Goal: Task Accomplishment & Management: Complete application form

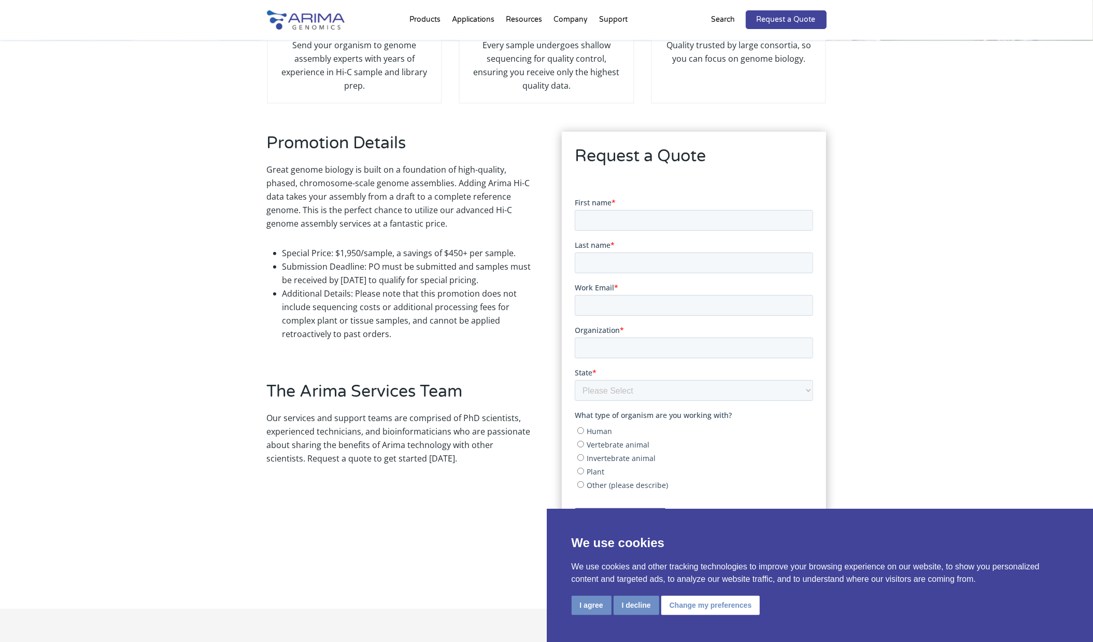
scroll to position [209, 0]
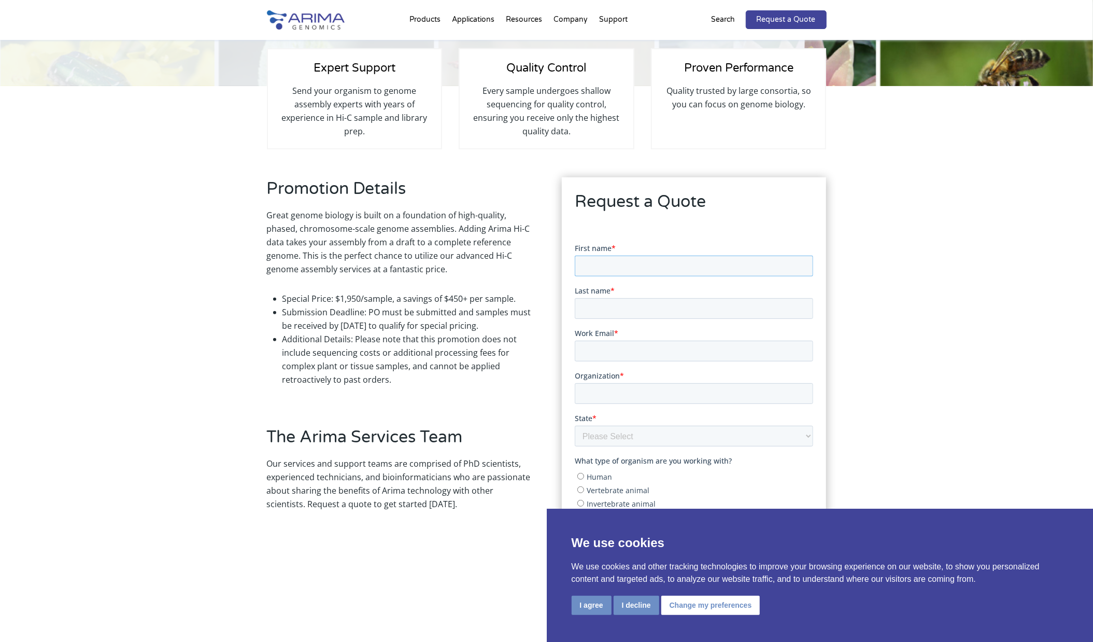
click at [606, 268] on input "First name *" at bounding box center [694, 265] width 238 height 21
type input "[PERSON_NAME]"
type input "Tanny"
type input "[PERSON_NAME][EMAIL_ADDRESS][PERSON_NAME][DOMAIN_NAME]"
click at [623, 396] on input "Organization *" at bounding box center [694, 393] width 238 height 21
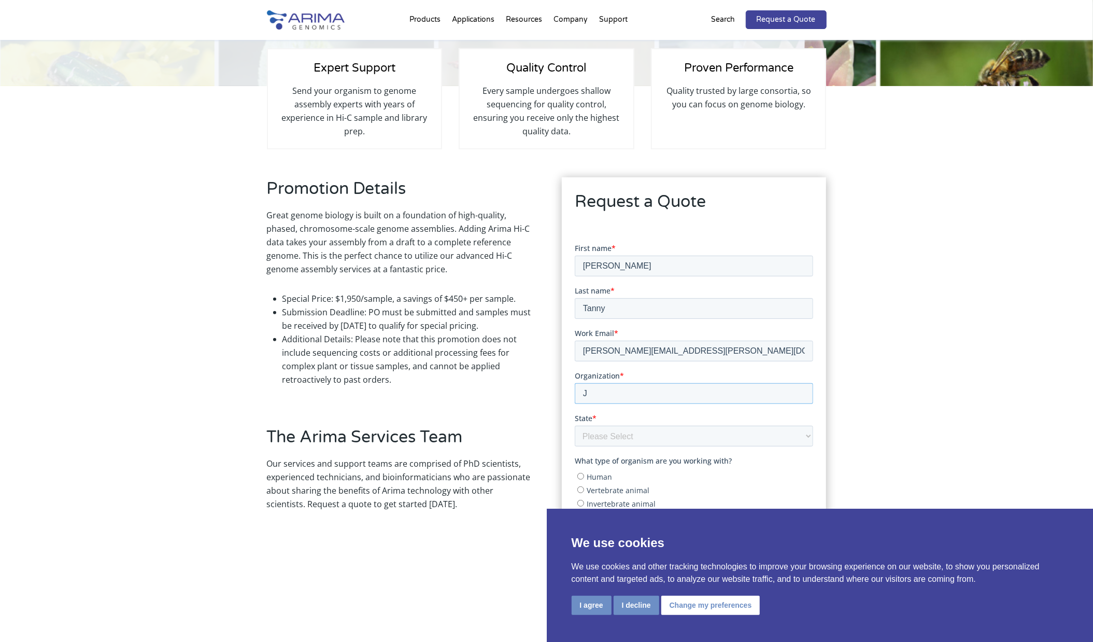
type input "[PERSON_NAME] [PERSON_NAME]"
click at [643, 435] on select "Please Select Other/Non-US [US_STATE] [US_STATE] [US_STATE] [US_STATE] [US_STAT…" at bounding box center [694, 435] width 238 height 21
select select "[US_STATE]"
click at [575, 425] on select "Please Select Other/Non-US [US_STATE] [US_STATE] [US_STATE] [US_STATE] [US_STAT…" at bounding box center [694, 435] width 238 height 21
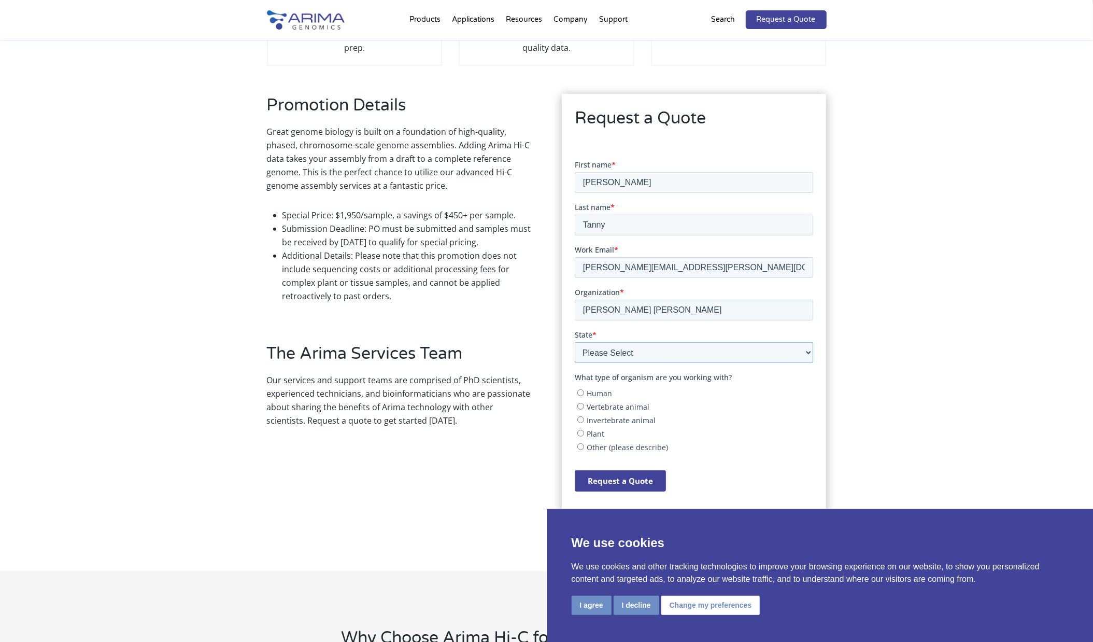
scroll to position [295, 0]
click at [582, 417] on input "Invertebrate animal" at bounding box center [580, 417] width 7 height 7
radio input "true"
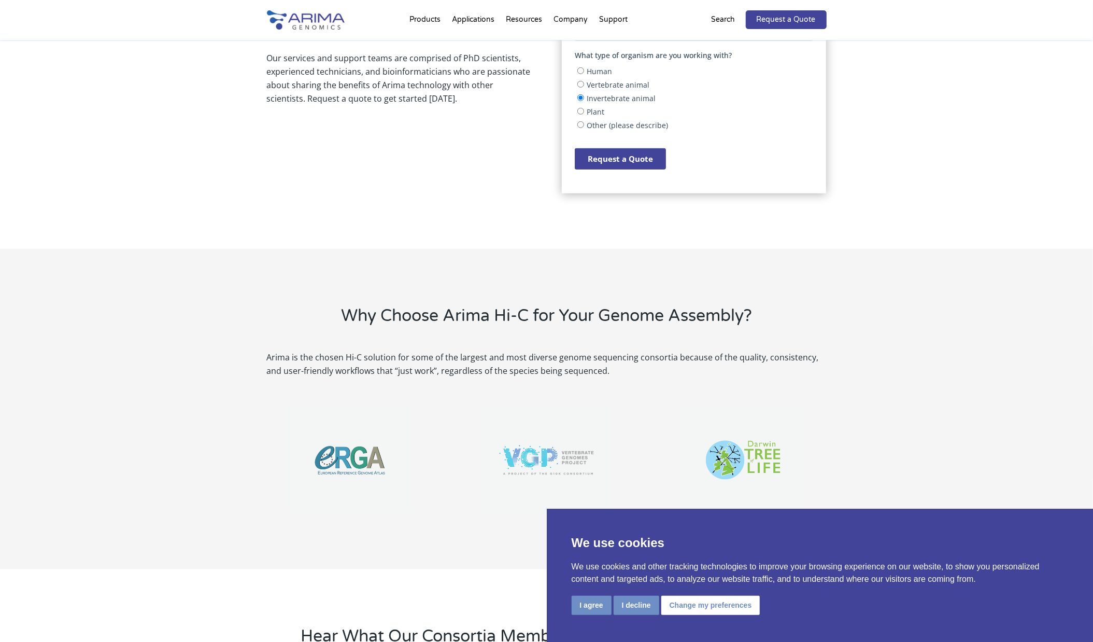
scroll to position [612, 0]
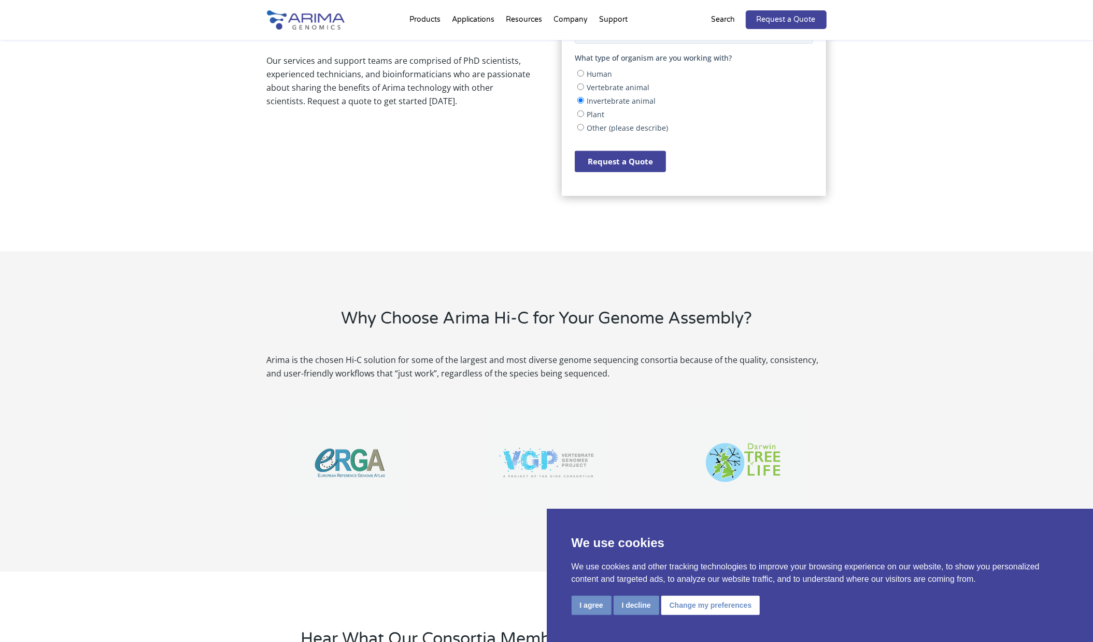
click at [632, 157] on input "Request a Quote" at bounding box center [620, 161] width 91 height 21
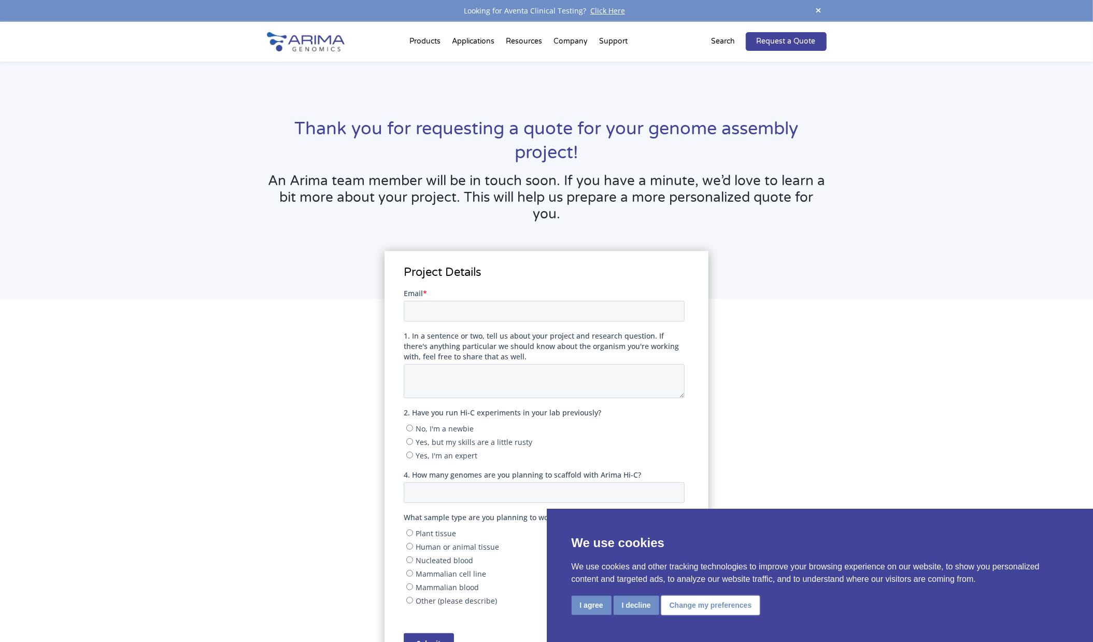
click at [670, 605] on button "Change my preferences" at bounding box center [710, 605] width 99 height 19
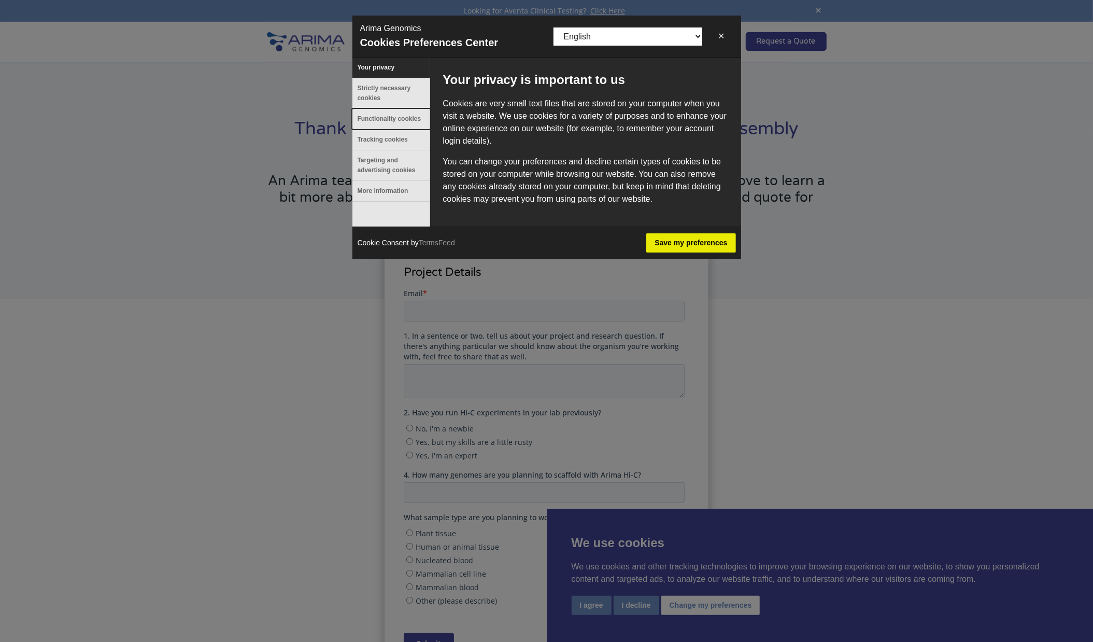
click at [392, 122] on button "Functionality cookies" at bounding box center [391, 119] width 78 height 20
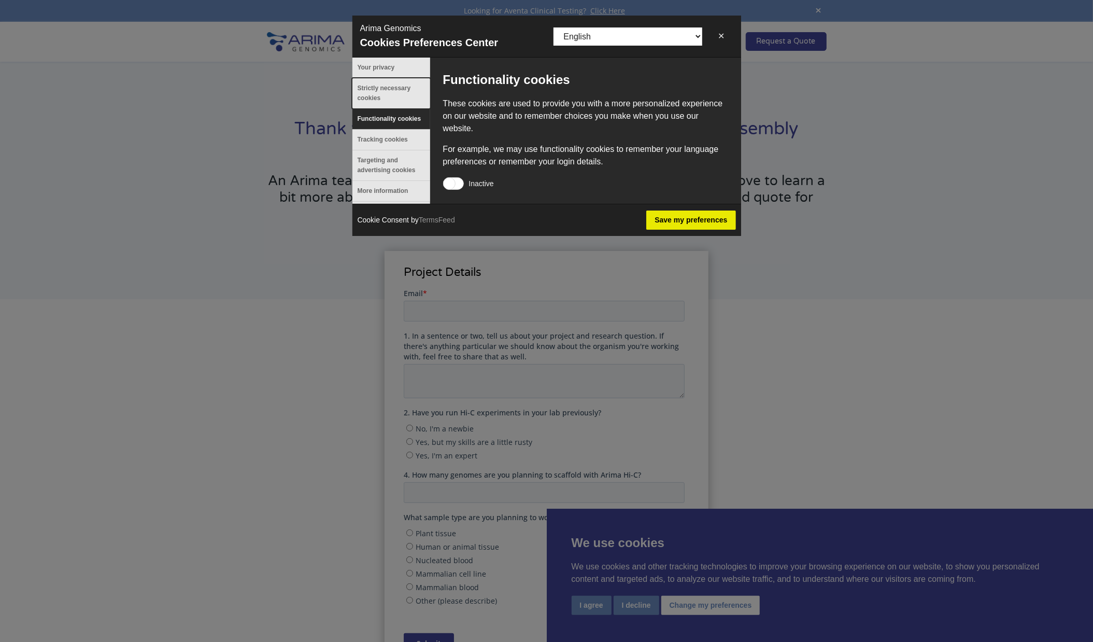
click at [390, 101] on button "Strictly necessary cookies" at bounding box center [391, 93] width 78 height 30
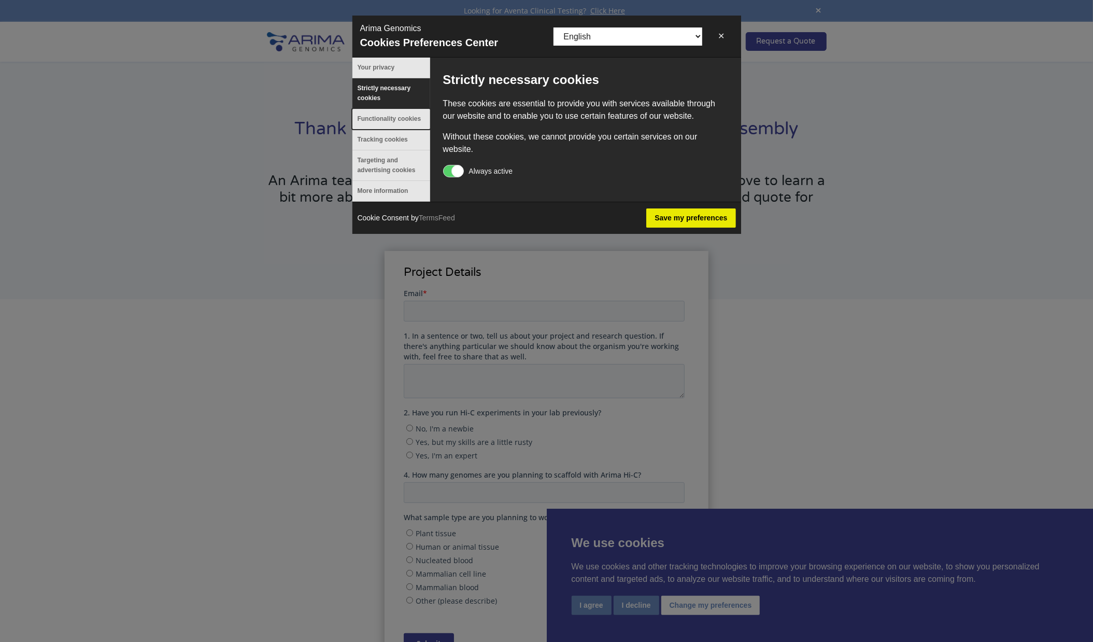
click at [390, 126] on button "Functionality cookies" at bounding box center [391, 119] width 78 height 20
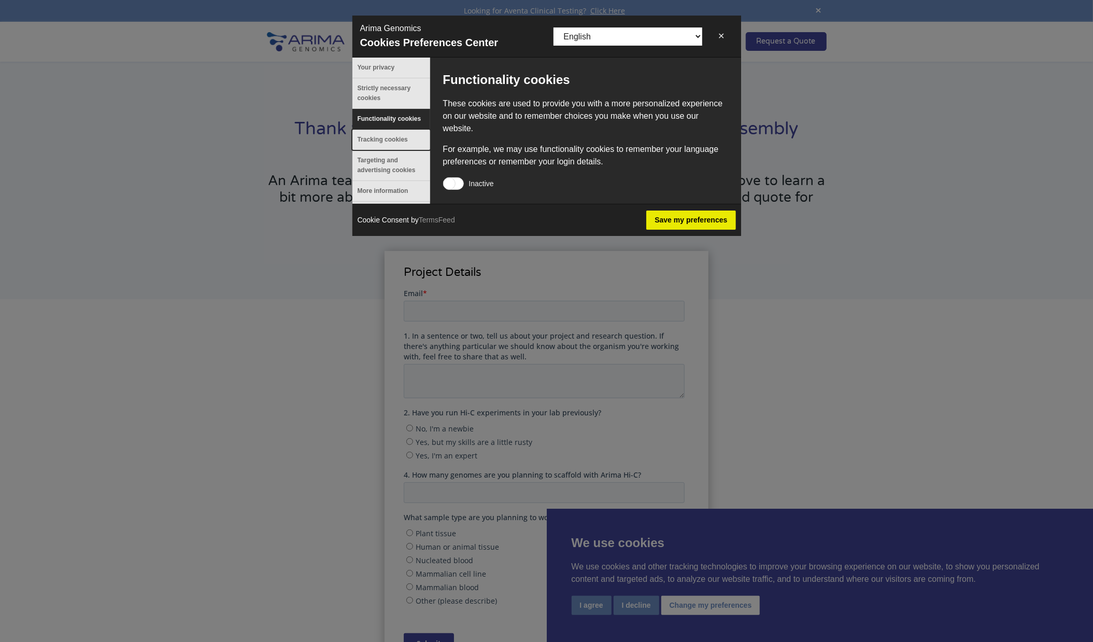
click at [389, 136] on button "Tracking cookies" at bounding box center [391, 140] width 78 height 20
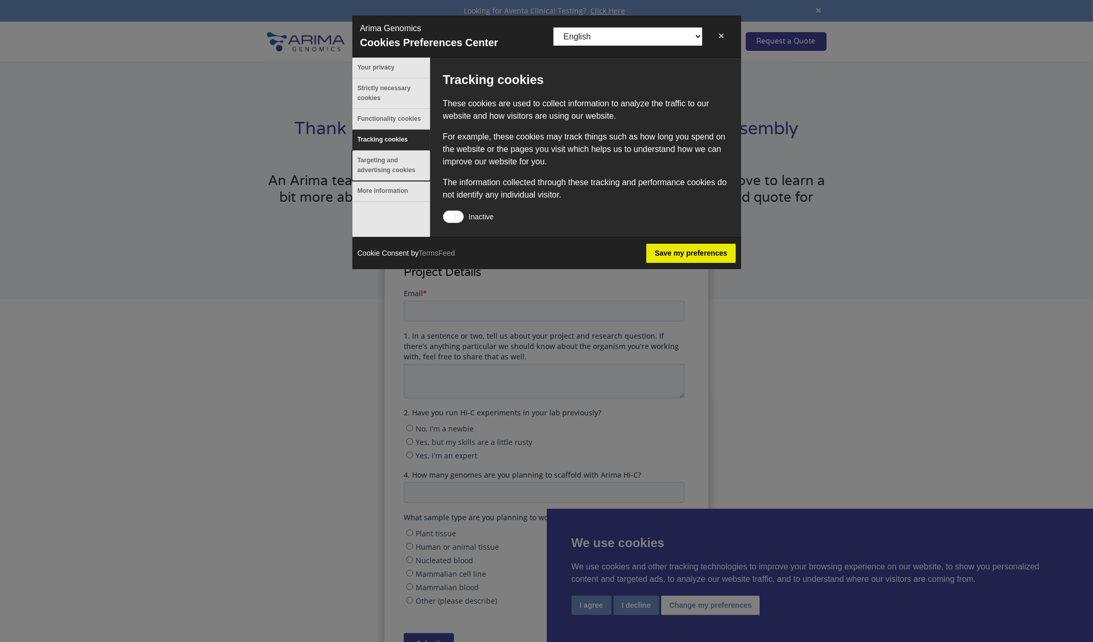
click at [388, 170] on button "Targeting and advertising cookies" at bounding box center [391, 165] width 78 height 30
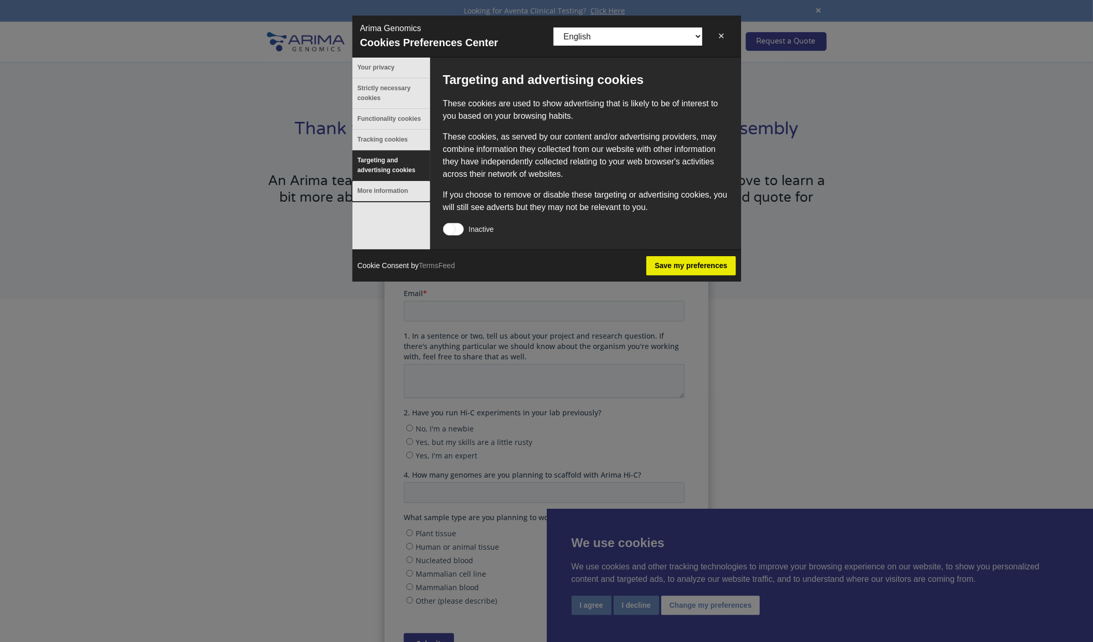
click at [393, 201] on button "More information" at bounding box center [391, 191] width 78 height 20
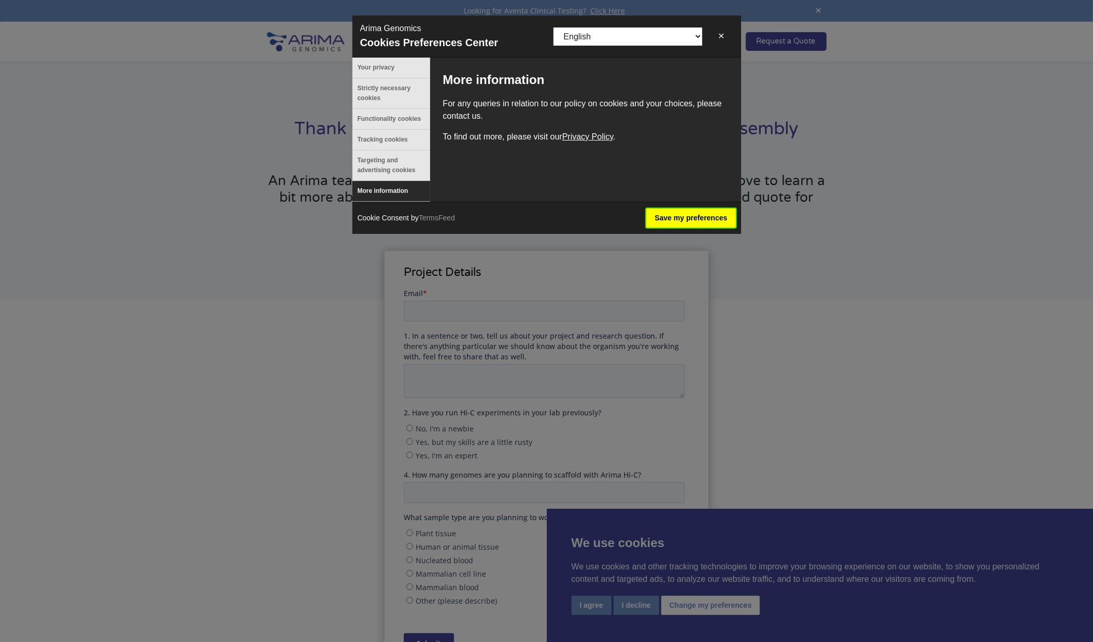
click at [703, 212] on button "Save my preferences" at bounding box center [690, 217] width 89 height 19
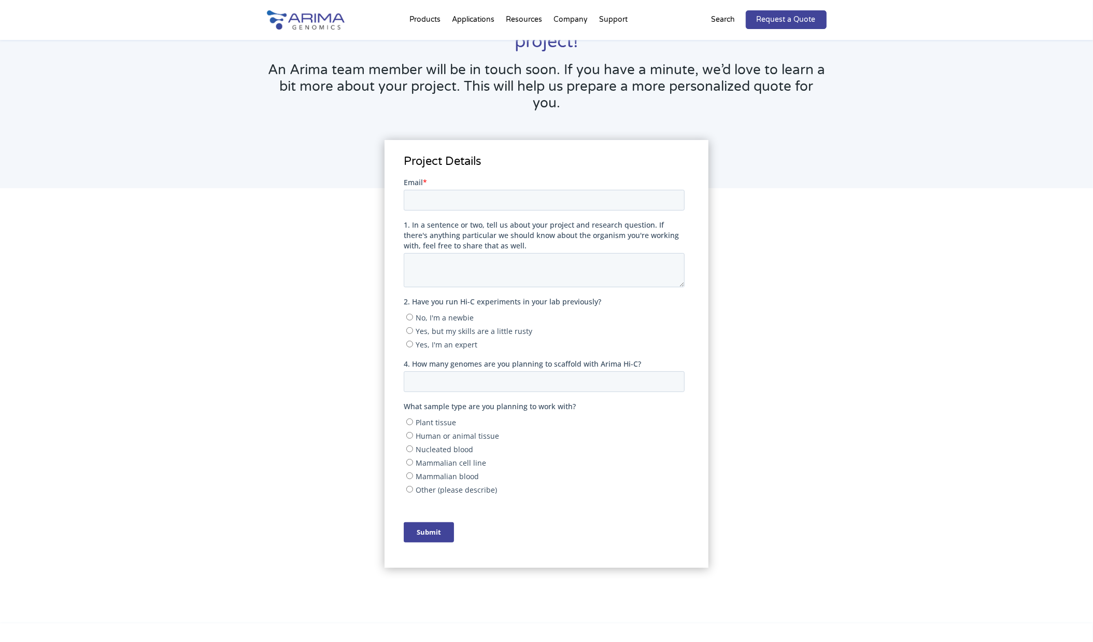
scroll to position [112, 0]
click at [456, 193] on input "Email *" at bounding box center [544, 198] width 281 height 21
type input "[PERSON_NAME][EMAIL_ADDRESS][PERSON_NAME][DOMAIN_NAME]"
click at [503, 267] on textarea "1. In a sentence or two, tell us about your project and research question. If t…" at bounding box center [544, 268] width 281 height 34
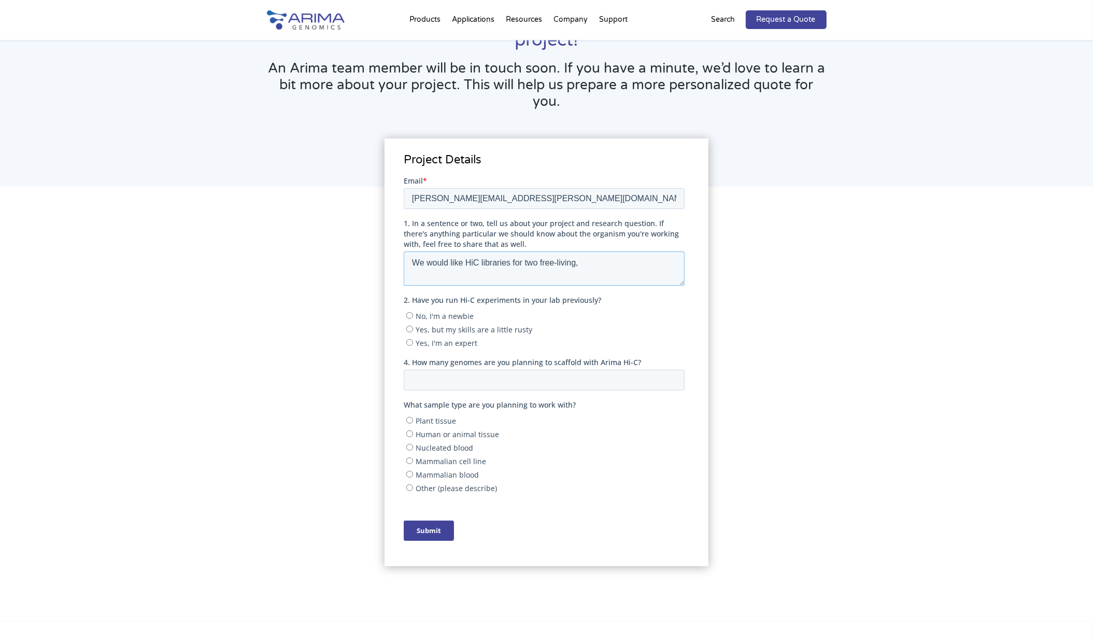
click at [532, 264] on textarea "We would like HiC libraries for two free-living," at bounding box center [544, 268] width 281 height 34
click at [605, 264] on textarea "We would like HiC libraries for three free-living," at bounding box center [544, 268] width 281 height 34
type textarea "We would like HiC libraries for three free-living, nematode species and six par…"
click at [410, 315] on input "No, I'm a newbie" at bounding box center [409, 315] width 7 height 7
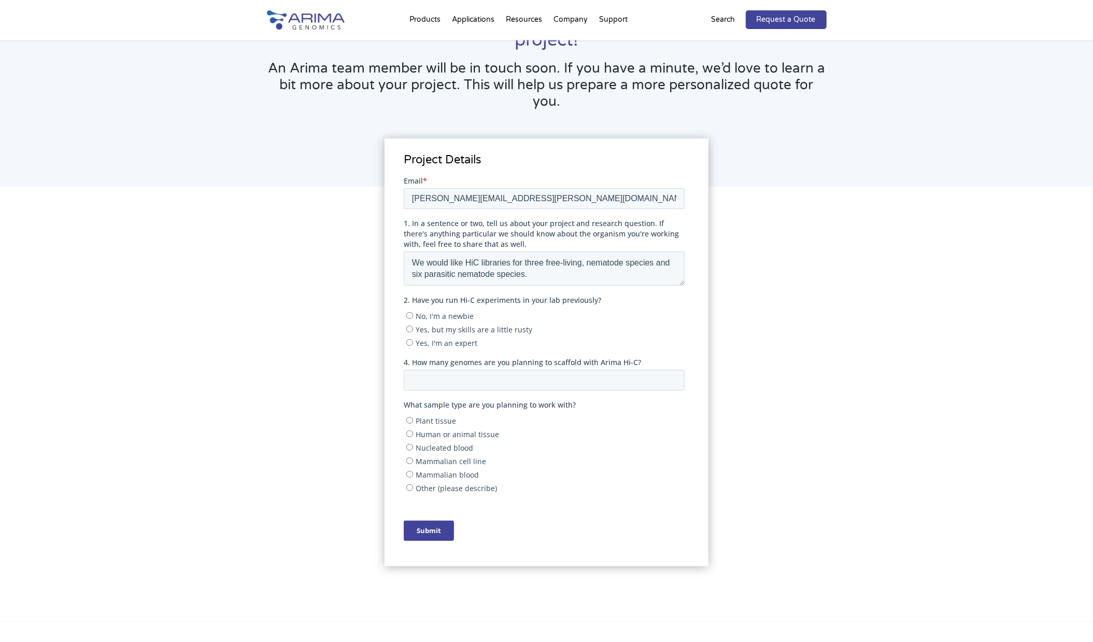
radio input "true"
click at [455, 382] on input "4. How many genomes are you planning to scaffold with Arima Hi-C?" at bounding box center [544, 379] width 281 height 21
click at [672, 379] on input "1" at bounding box center [544, 379] width 281 height 21
click at [611, 382] on input "1" at bounding box center [544, 379] width 281 height 21
click at [673, 384] on input "0" at bounding box center [544, 379] width 281 height 21
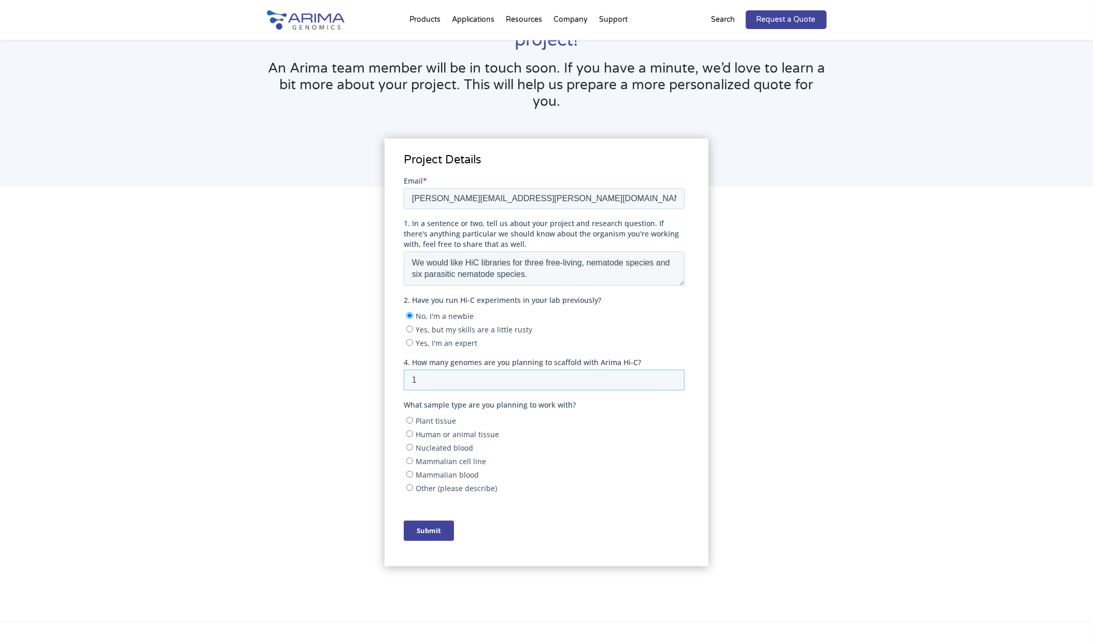
click at [675, 380] on input "1" at bounding box center [544, 379] width 281 height 21
click at [674, 379] on input "2" at bounding box center [544, 379] width 281 height 21
click at [674, 379] on input "3" at bounding box center [544, 379] width 281 height 21
click at [674, 379] on input "4" at bounding box center [544, 379] width 281 height 21
click at [674, 379] on input "5" at bounding box center [544, 379] width 281 height 21
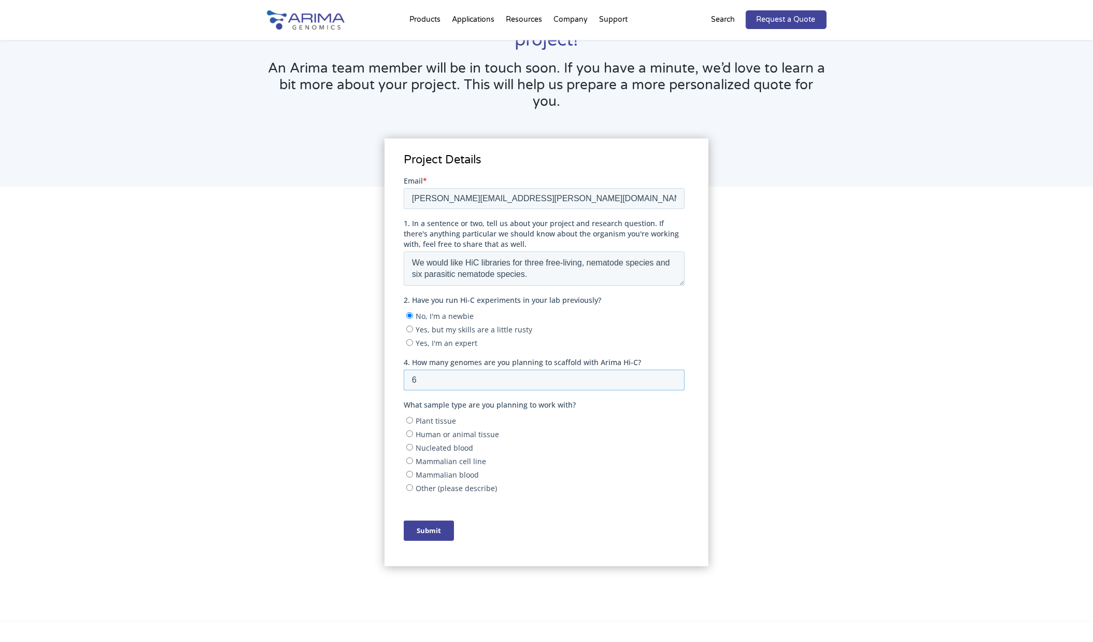
click at [674, 379] on input "6" at bounding box center [544, 379] width 281 height 21
click at [674, 379] on input "7" at bounding box center [544, 379] width 281 height 21
click at [674, 379] on input "8" at bounding box center [544, 379] width 281 height 21
type input "9"
click at [674, 379] on input "9" at bounding box center [544, 379] width 281 height 21
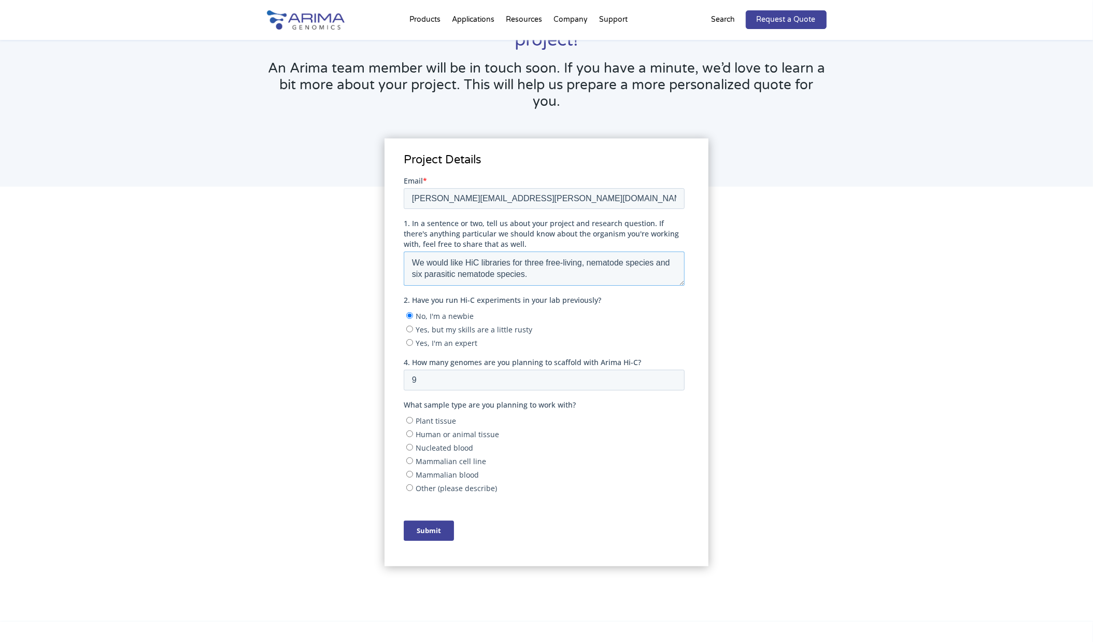
click at [539, 273] on textarea "We would like HiC libraries for three free-living, nematode species and six par…" at bounding box center [544, 268] width 281 height 34
drag, startPoint x: 458, startPoint y: 279, endPoint x: 651, endPoint y: 278, distance: 192.8
click at [653, 278] on textarea "We would like HiC libraries for three free-living, nematode species and six par…" at bounding box center [544, 268] width 281 height 34
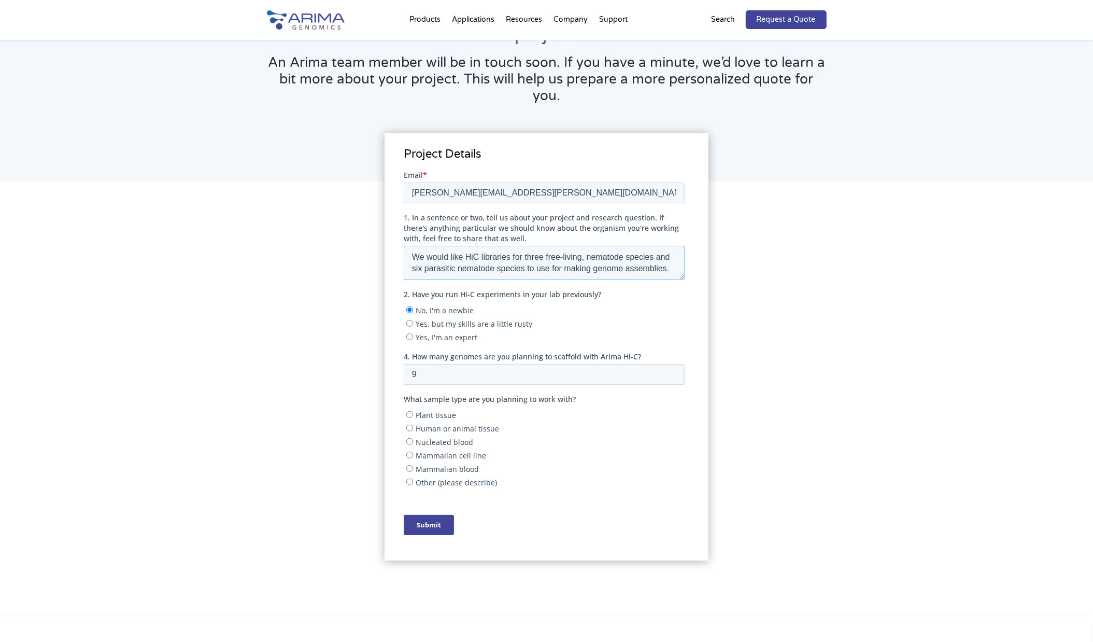
scroll to position [119, 0]
type textarea "We would like HiC libraries for three free-living, nematode species and six par…"
click at [409, 427] on input "Human or animal tissue" at bounding box center [409, 427] width 7 height 7
radio input "true"
click at [430, 529] on input "Submit" at bounding box center [429, 524] width 50 height 20
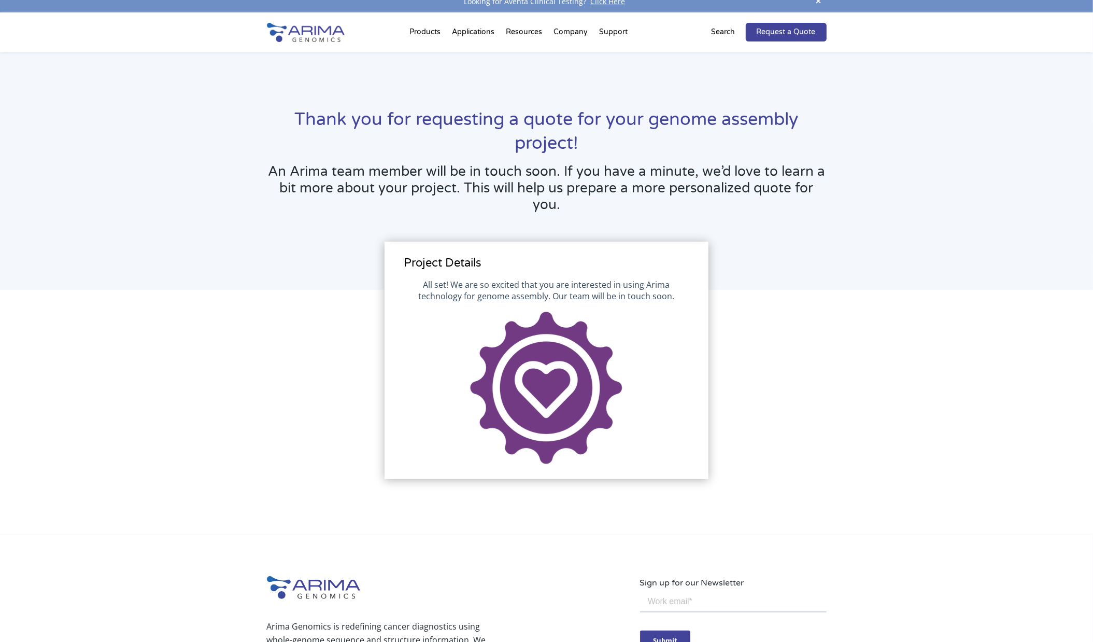
scroll to position [0, 0]
